Goal: Information Seeking & Learning: Compare options

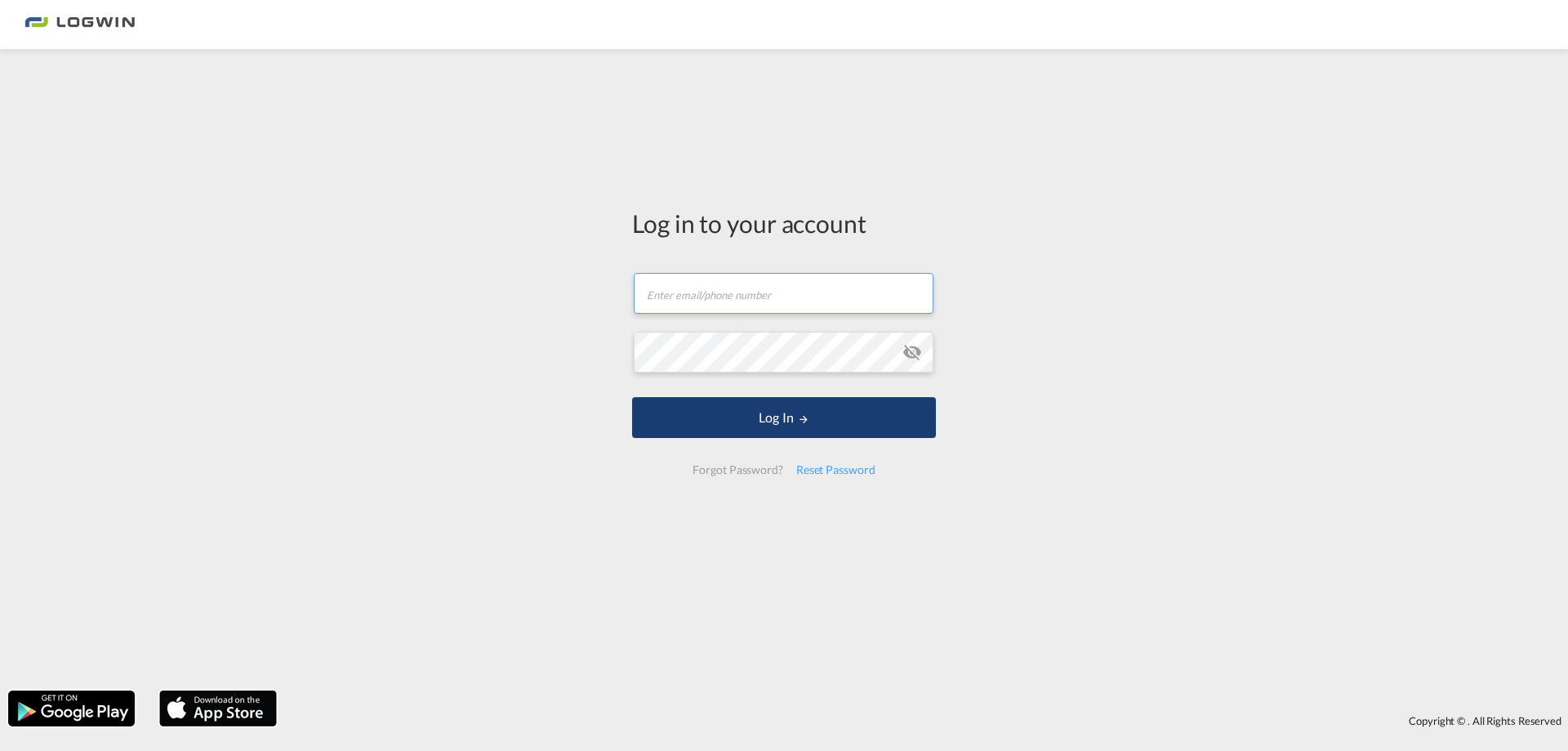
type input "[PERSON_NAME][EMAIL_ADDRESS][PERSON_NAME][DOMAIN_NAME]"
click at [807, 426] on button "Log In" at bounding box center [783, 417] width 304 height 41
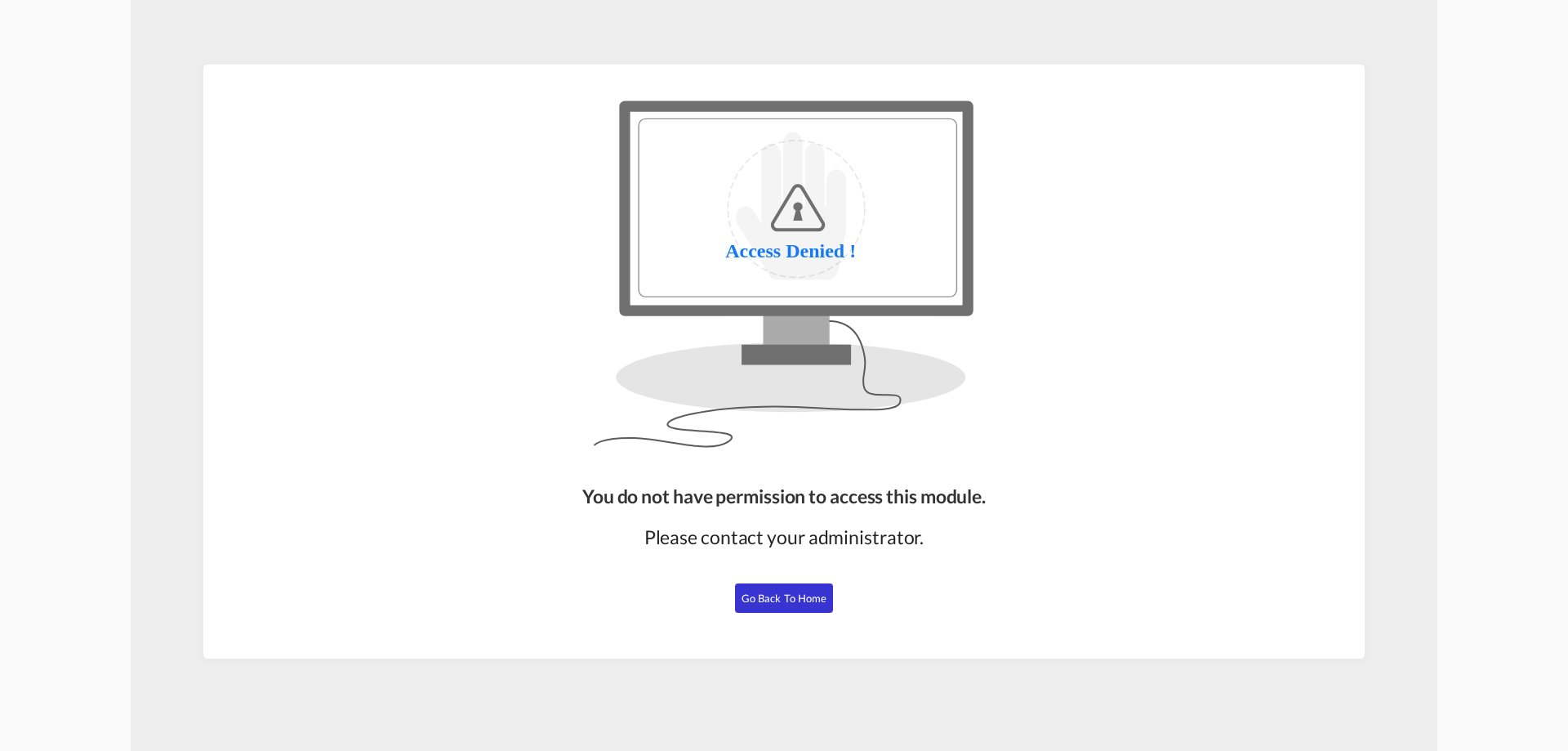
click at [784, 592] on span "Go Back to Home" at bounding box center [784, 598] width 85 height 13
